Goal: Transaction & Acquisition: Purchase product/service

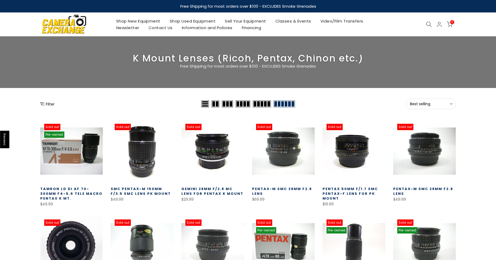
click at [413, 100] on button "Best selling Sort" at bounding box center [431, 103] width 50 height 11
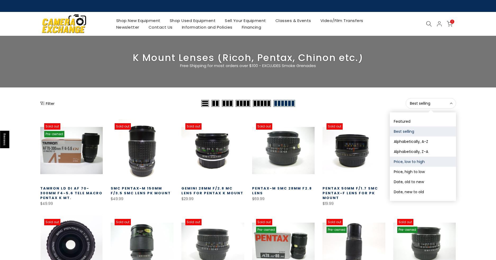
click at [420, 163] on button "Price, low to high" at bounding box center [423, 161] width 66 height 10
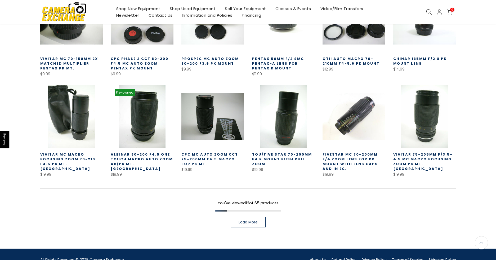
scroll to position [146, 0]
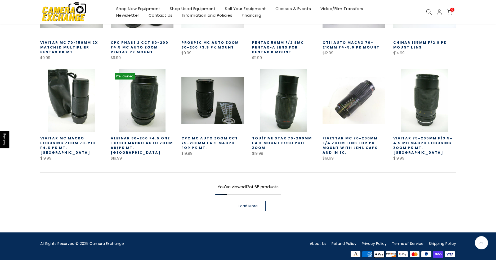
click at [253, 204] on span "Load More" at bounding box center [248, 206] width 19 height 4
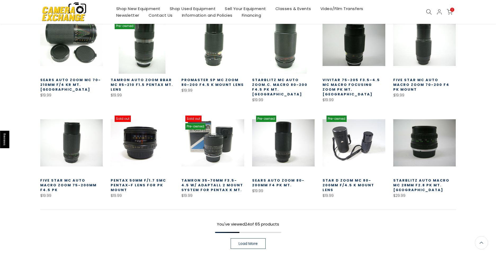
scroll to position [305, 0]
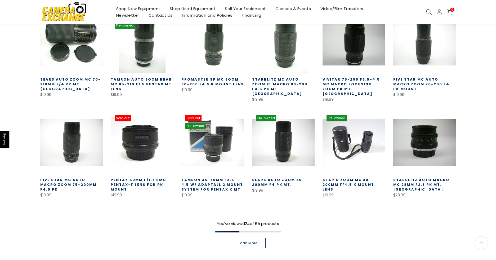
click at [137, 126] on link at bounding box center [142, 142] width 63 height 63
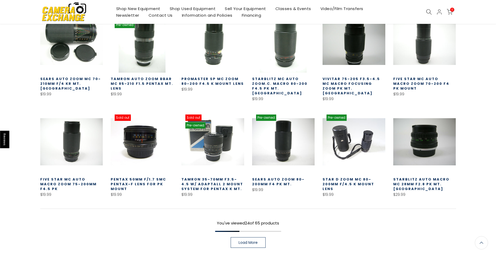
click at [239, 240] on span "Load More" at bounding box center [248, 242] width 19 height 4
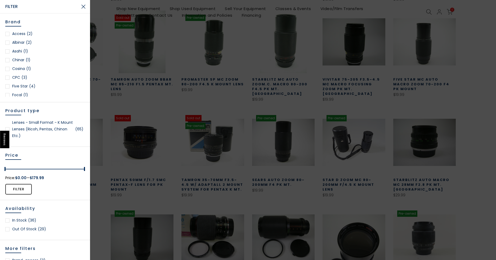
click at [114, 109] on div at bounding box center [248, 130] width 496 height 260
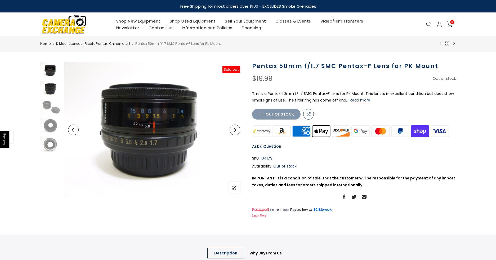
click at [52, 88] on img at bounding box center [50, 89] width 21 height 16
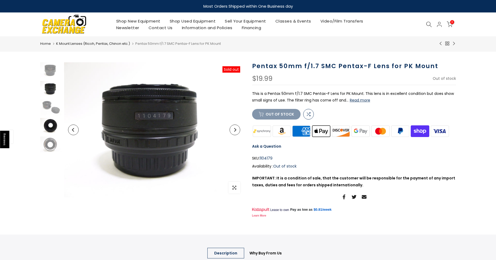
click at [50, 124] on img at bounding box center [50, 126] width 21 height 16
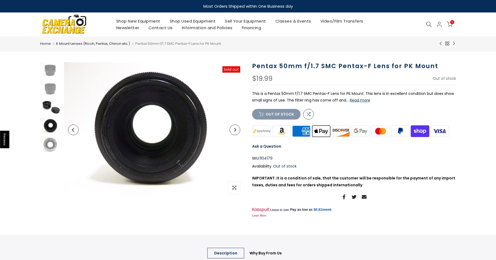
click at [44, 104] on img at bounding box center [50, 107] width 21 height 16
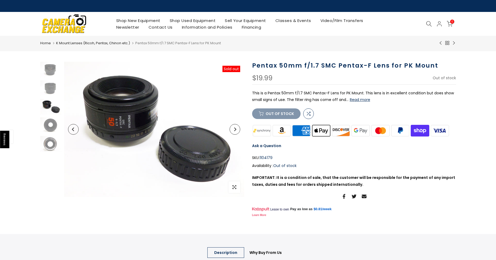
drag, startPoint x: 136, startPoint y: 200, endPoint x: 274, endPoint y: 64, distance: 193.4
click at [274, 64] on h1 "Pentax 50mm f/1.7 SMC Pentax-F Lens for PK Mount" at bounding box center [354, 66] width 204 height 8
drag, startPoint x: 252, startPoint y: 64, endPoint x: 370, endPoint y: 65, distance: 117.5
click at [370, 65] on h1 "Pentax 50mm f/1.7 SMC Pentax-F Lens for PK Mount" at bounding box center [354, 66] width 204 height 8
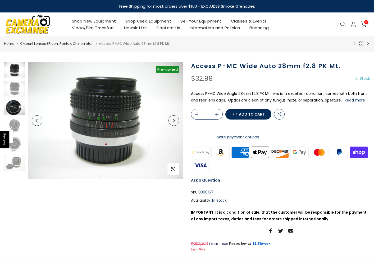
click at [19, 106] on img at bounding box center [14, 107] width 21 height 16
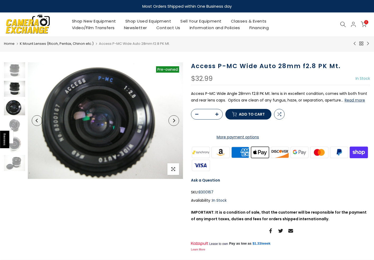
click at [12, 88] on img at bounding box center [14, 89] width 21 height 16
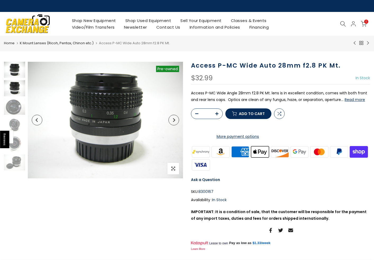
click at [15, 69] on img at bounding box center [14, 70] width 21 height 16
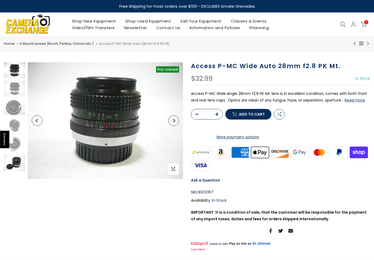
click at [16, 159] on img at bounding box center [14, 163] width 21 height 16
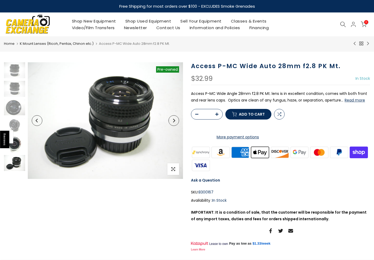
click at [17, 143] on img at bounding box center [14, 144] width 21 height 16
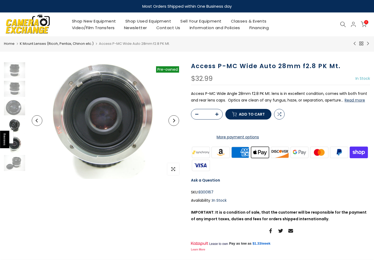
click at [16, 127] on img at bounding box center [14, 126] width 21 height 16
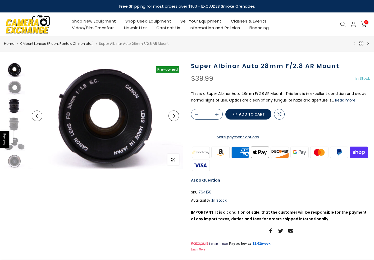
click at [14, 107] on img at bounding box center [14, 106] width 21 height 16
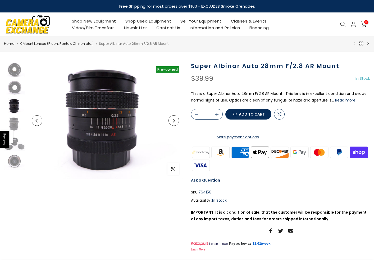
scroll to position [9, 0]
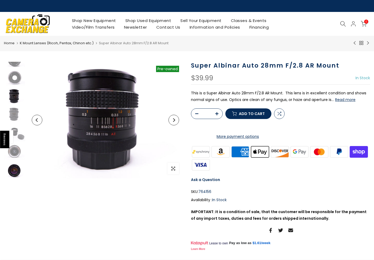
click at [16, 170] on img at bounding box center [14, 170] width 21 height 16
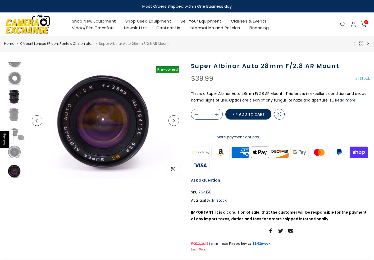
click at [10, 98] on img at bounding box center [14, 97] width 21 height 16
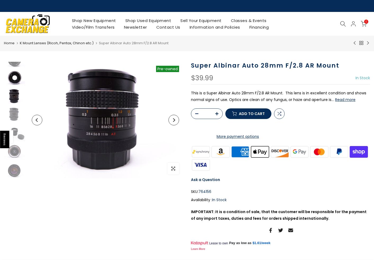
click at [16, 80] on img at bounding box center [14, 78] width 21 height 16
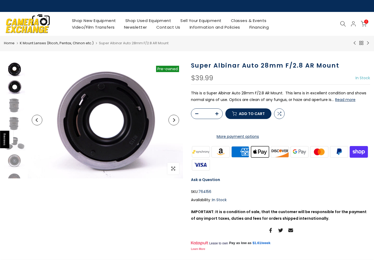
click at [14, 72] on img at bounding box center [14, 69] width 21 height 15
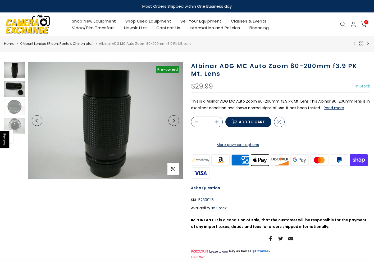
click at [14, 82] on img at bounding box center [14, 89] width 21 height 16
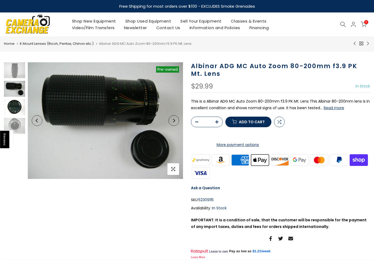
click at [18, 107] on img at bounding box center [14, 107] width 21 height 16
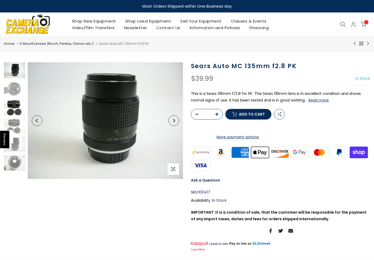
click at [14, 106] on img at bounding box center [14, 107] width 21 height 16
